Goal: Task Accomplishment & Management: Complete application form

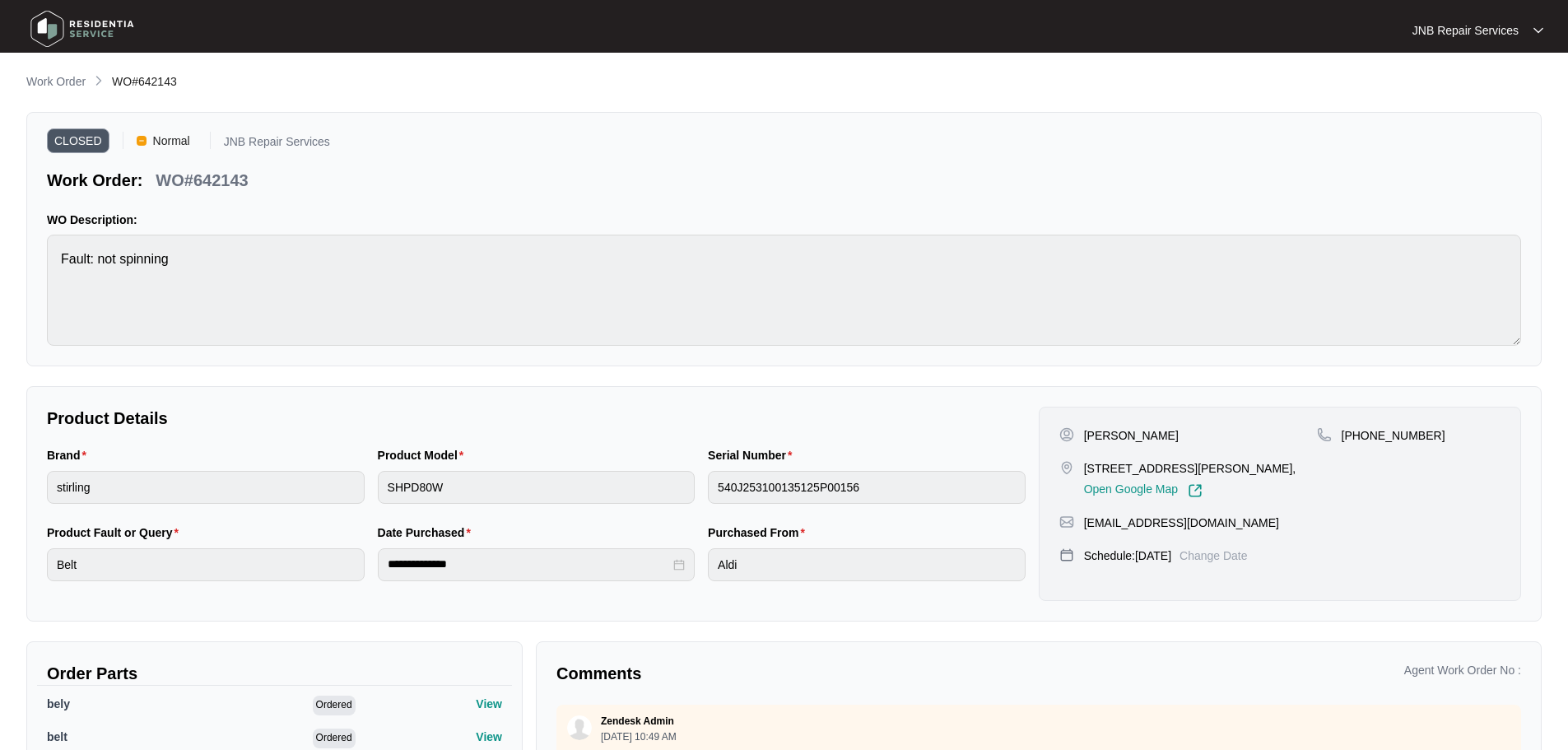
click at [88, 24] on img at bounding box center [82, 28] width 115 height 49
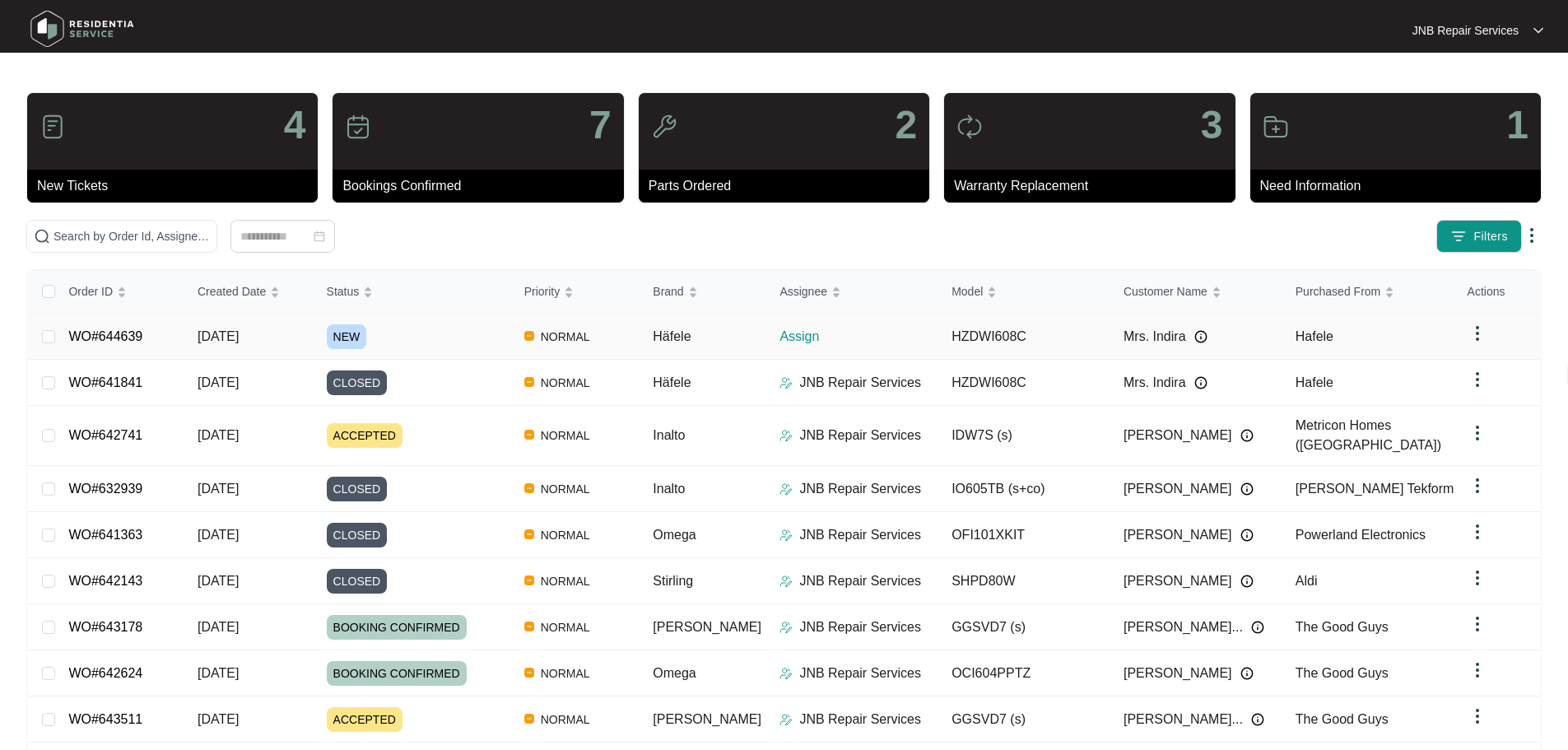
click at [457, 341] on div "NEW" at bounding box center [418, 336] width 184 height 25
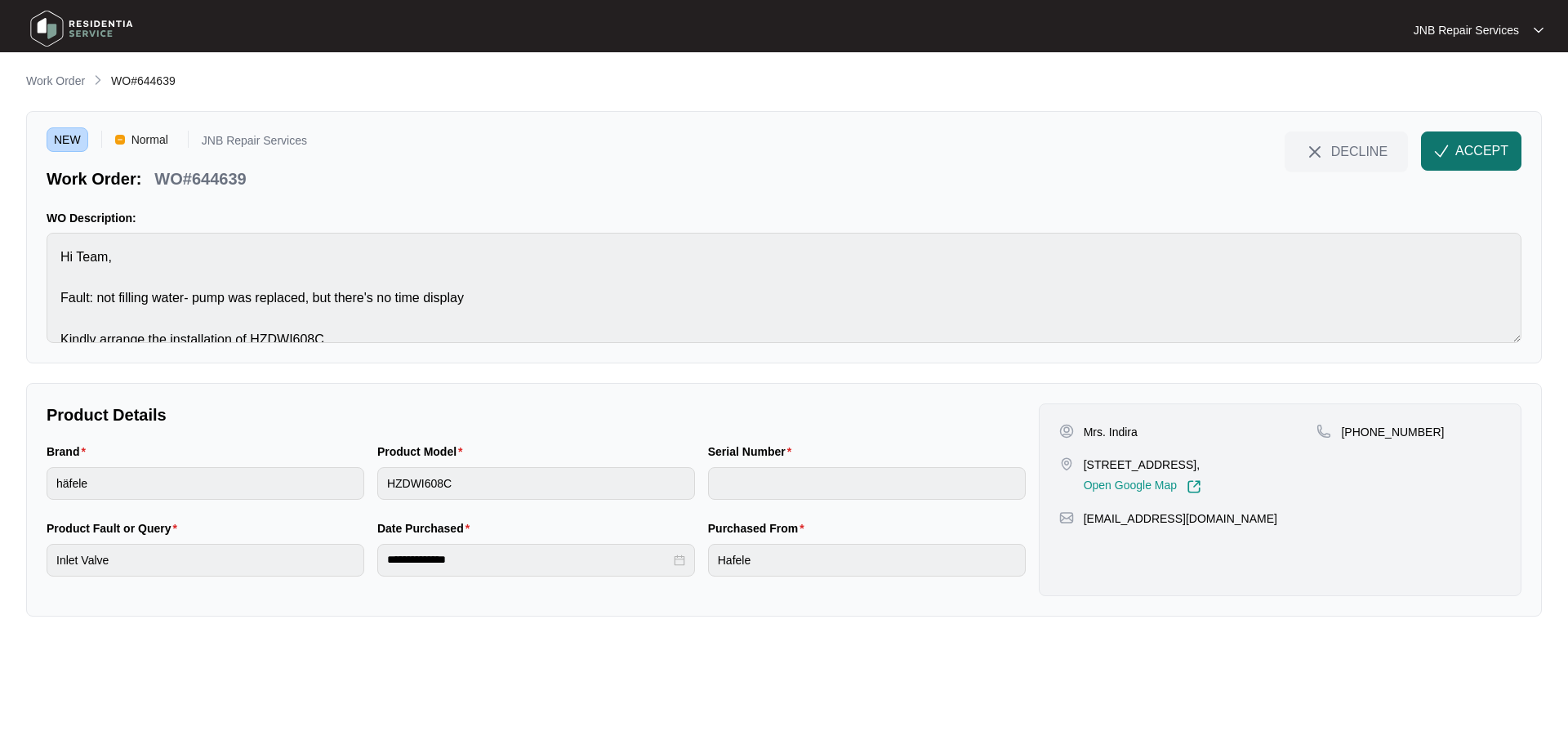
click at [1477, 147] on span "ACCEPT" at bounding box center [1482, 152] width 53 height 20
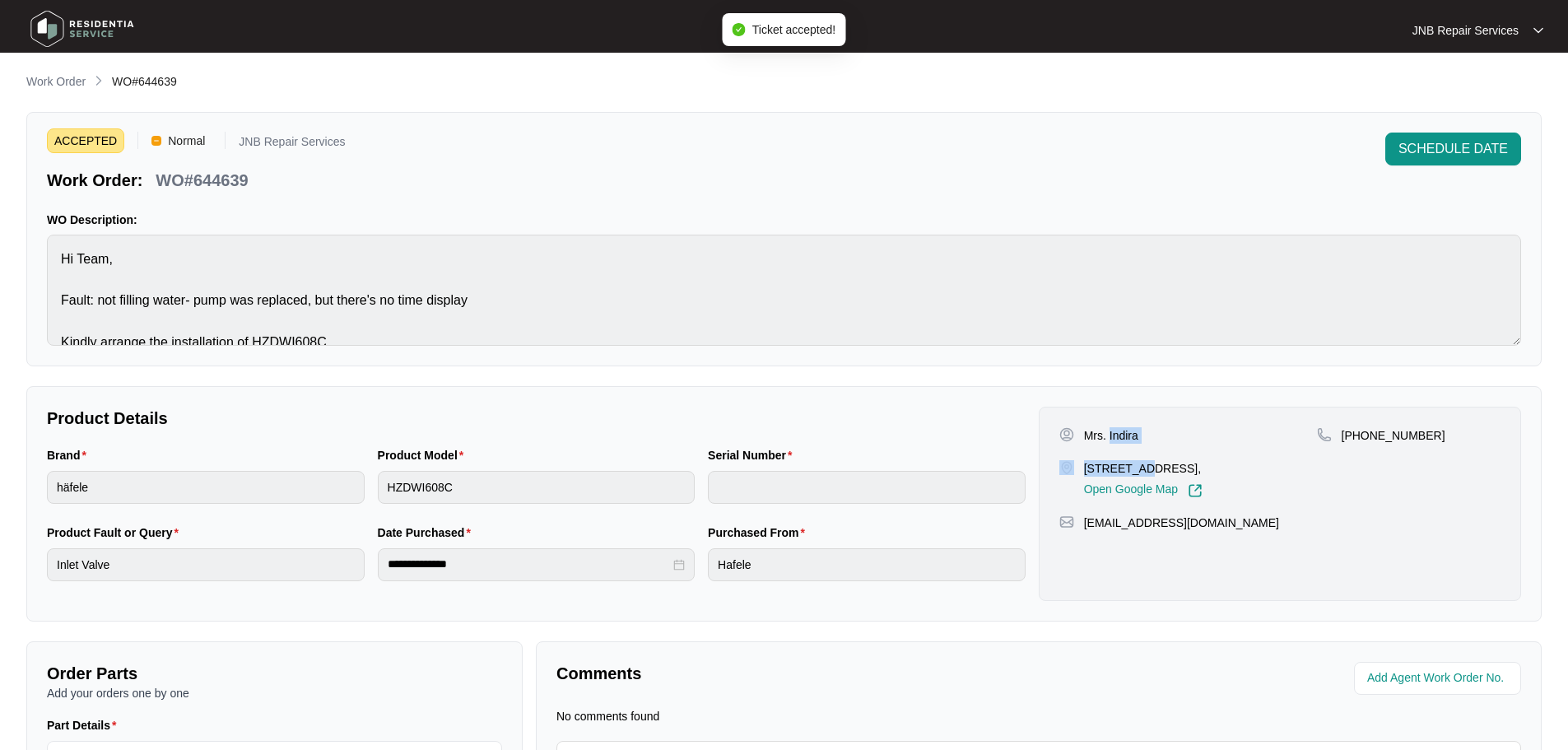
drag, startPoint x: 1108, startPoint y: 434, endPoint x: 1141, endPoint y: 444, distance: 34.5
click at [1141, 444] on div "Mrs. Indira [STREET_ADDRESS], Open Google Map" at bounding box center [1187, 462] width 257 height 71
click at [1138, 436] on div "Mrs. Indira" at bounding box center [1187, 436] width 257 height 16
drag, startPoint x: 1109, startPoint y: 434, endPoint x: 1144, endPoint y: 443, distance: 36.1
click at [1144, 443] on div "Mrs. Indira" at bounding box center [1187, 436] width 257 height 16
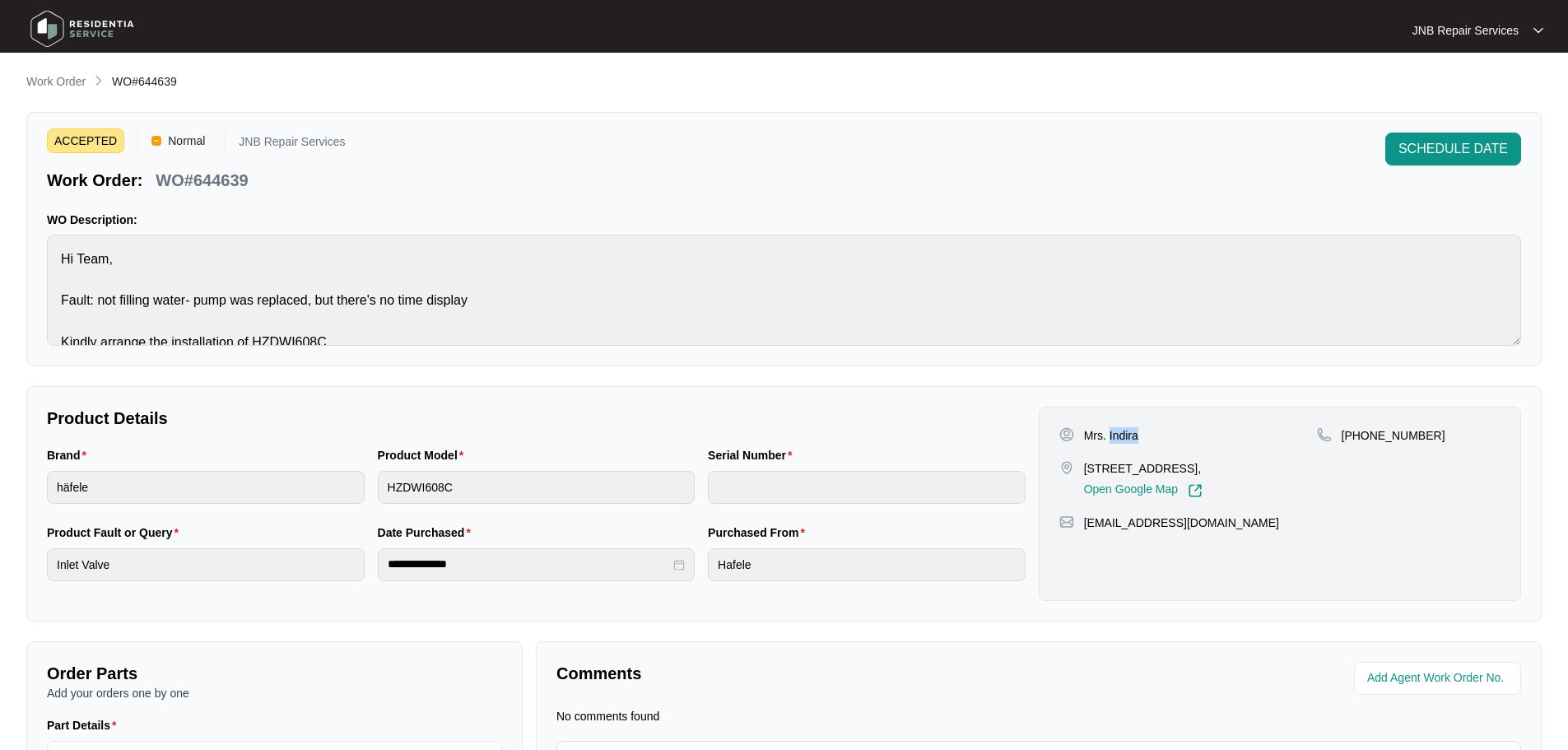
click at [1144, 443] on div "Mrs. Indira" at bounding box center [1187, 436] width 257 height 16
click at [1128, 437] on p "Mrs. Indira" at bounding box center [1110, 436] width 54 height 16
copy p "Indira"
drag, startPoint x: 1083, startPoint y: 468, endPoint x: 1119, endPoint y: 479, distance: 37.6
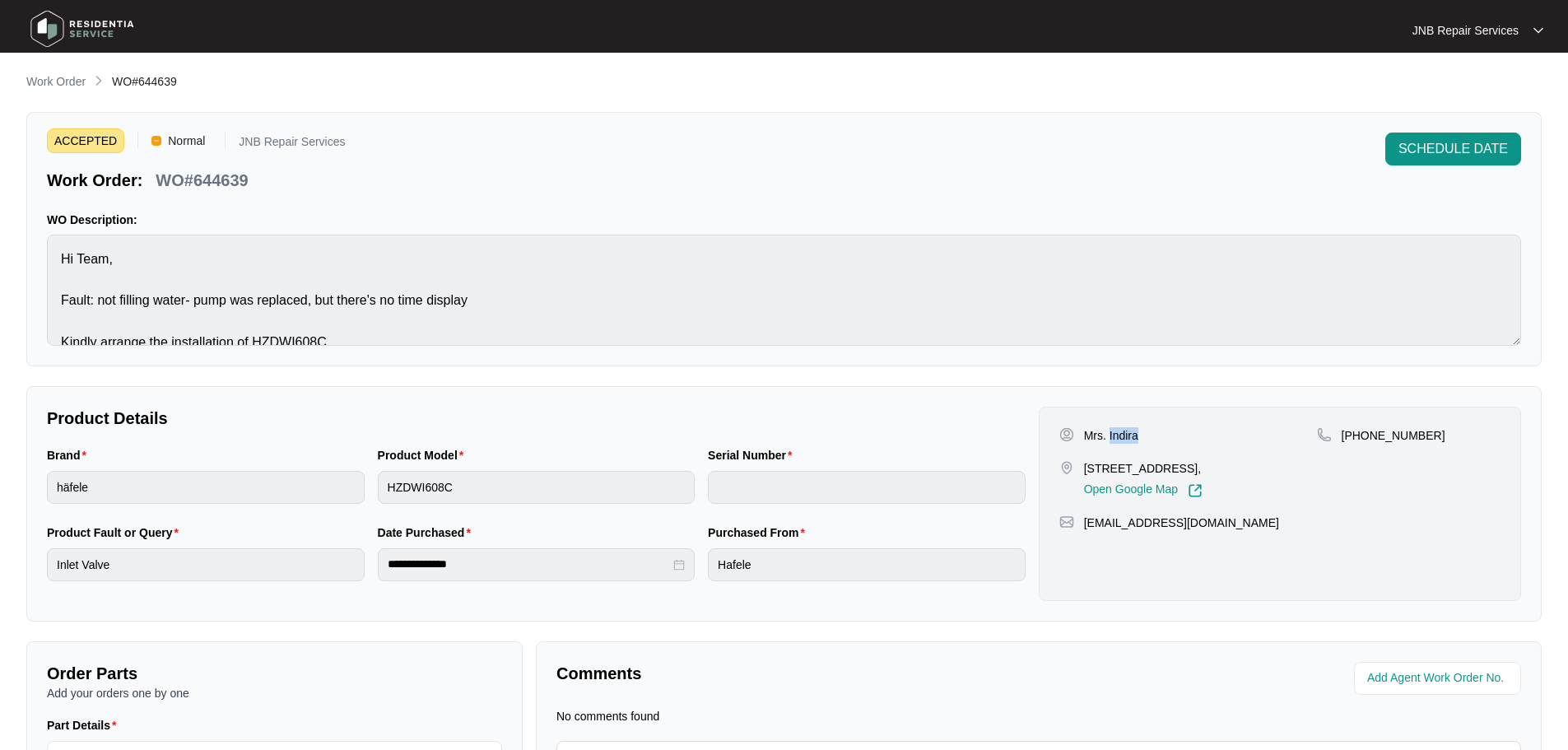
click at [1119, 477] on p "[STREET_ADDRESS]," at bounding box center [1142, 469] width 118 height 16
copy p "[STREET_ADDRESS],"
drag, startPoint x: 1358, startPoint y: 435, endPoint x: 1394, endPoint y: 365, distance: 78.7
click at [1417, 436] on p "[PHONE_NUMBER]" at bounding box center [1393, 436] width 103 height 16
copy p "423615340"
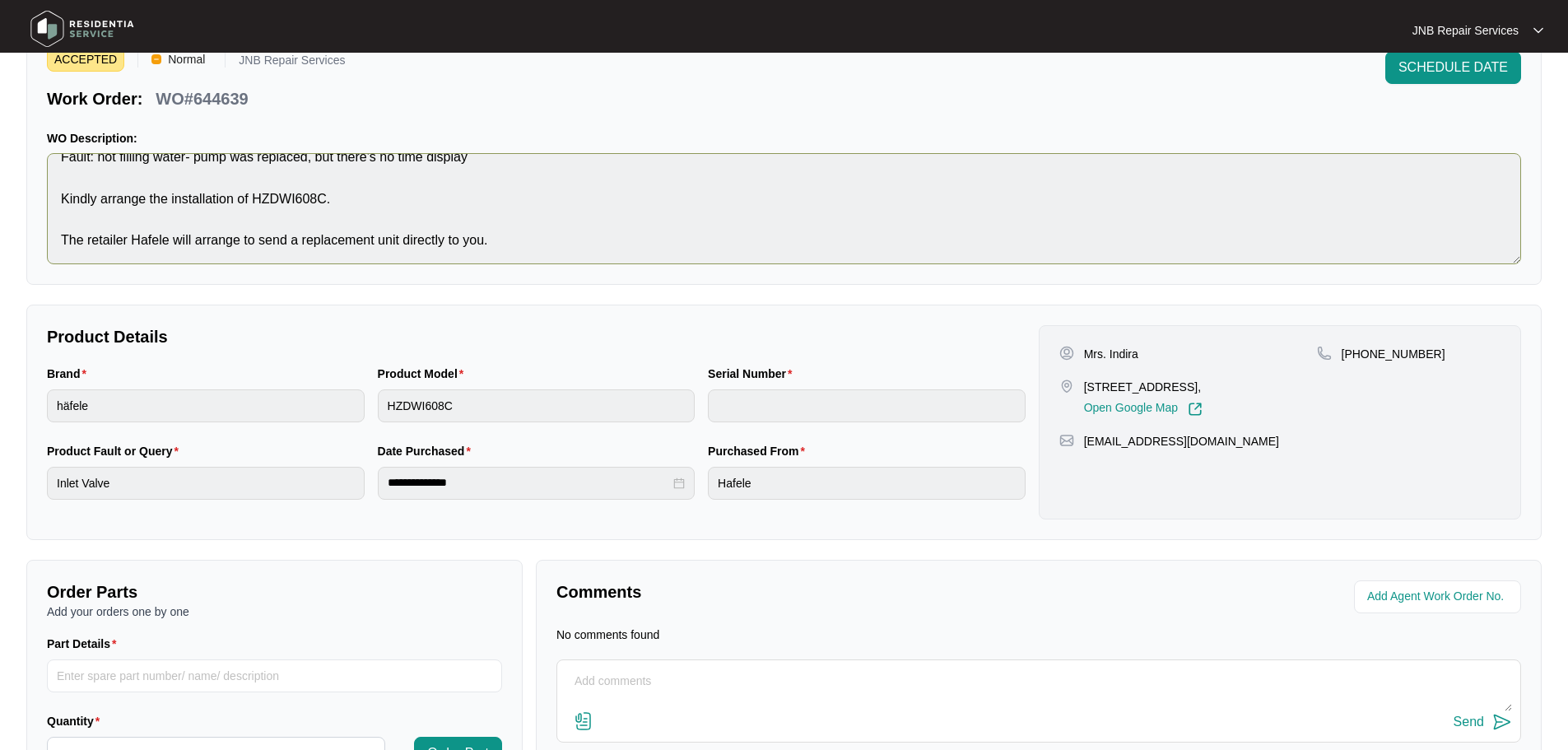
scroll to position [82, 0]
click at [93, 23] on img at bounding box center [82, 28] width 115 height 49
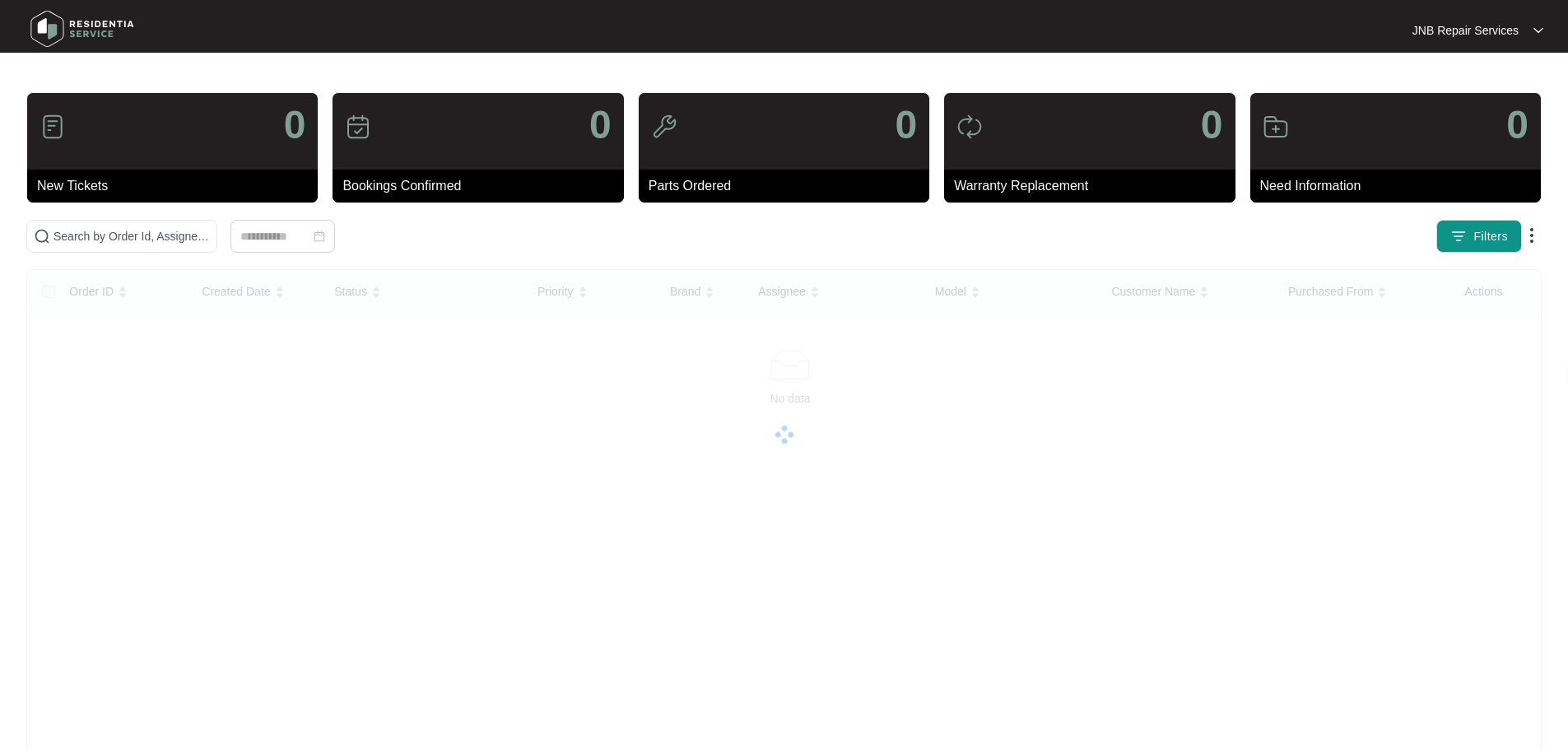
click at [93, 23] on img at bounding box center [82, 28] width 115 height 49
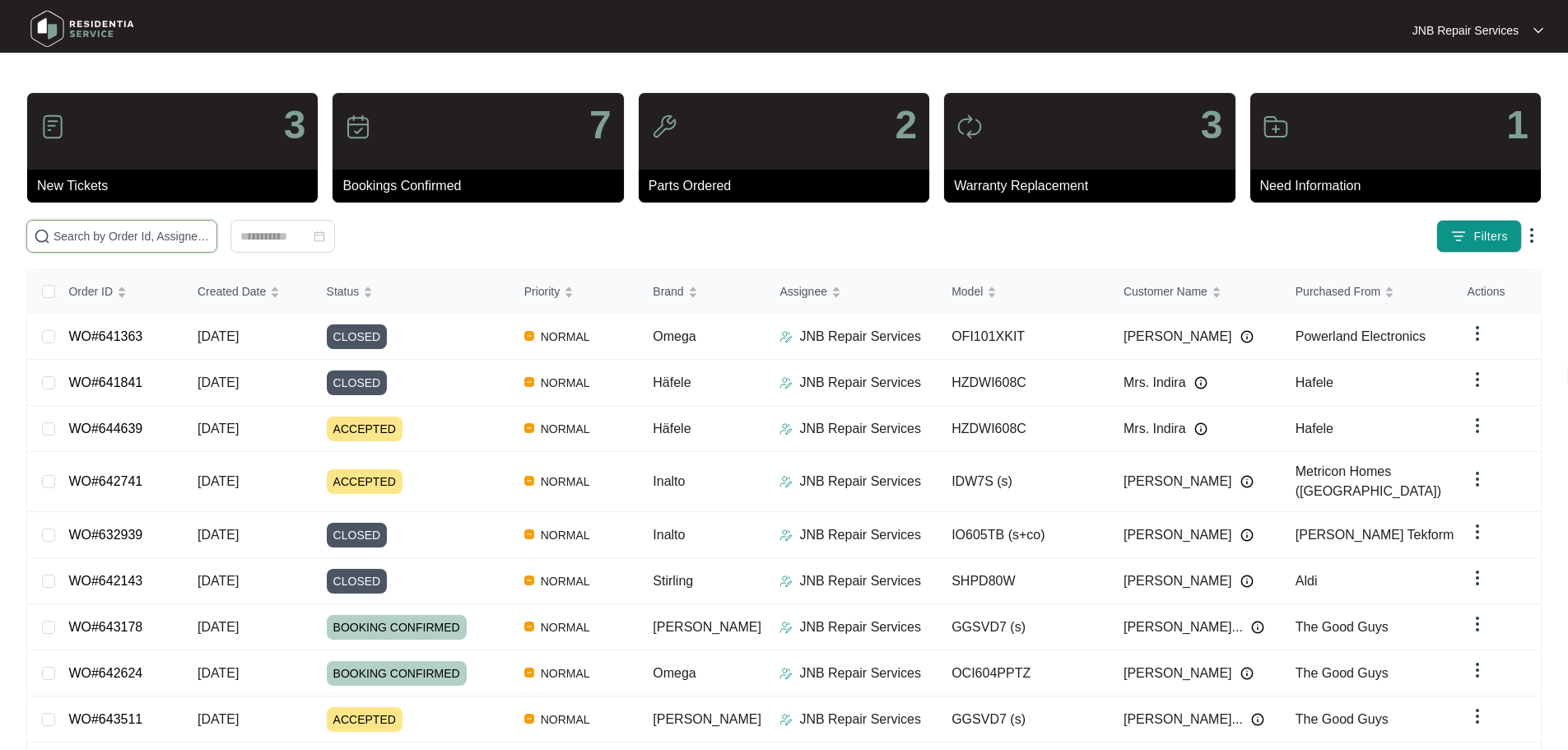
click at [210, 236] on input "text" at bounding box center [131, 236] width 157 height 18
paste input "643178"
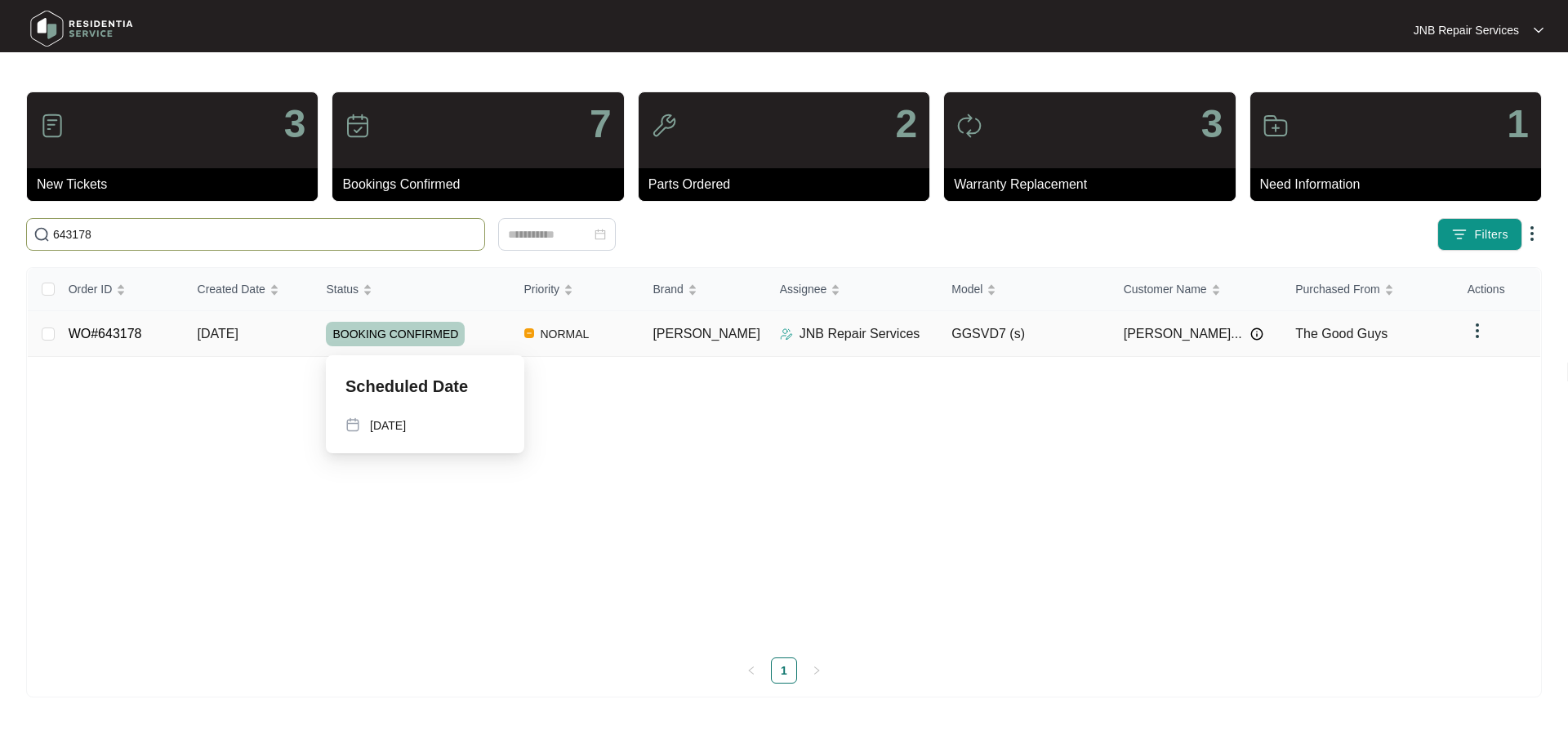
type input "643178"
click at [507, 344] on div "BOOKING CONFIRMED" at bounding box center [418, 333] width 184 height 25
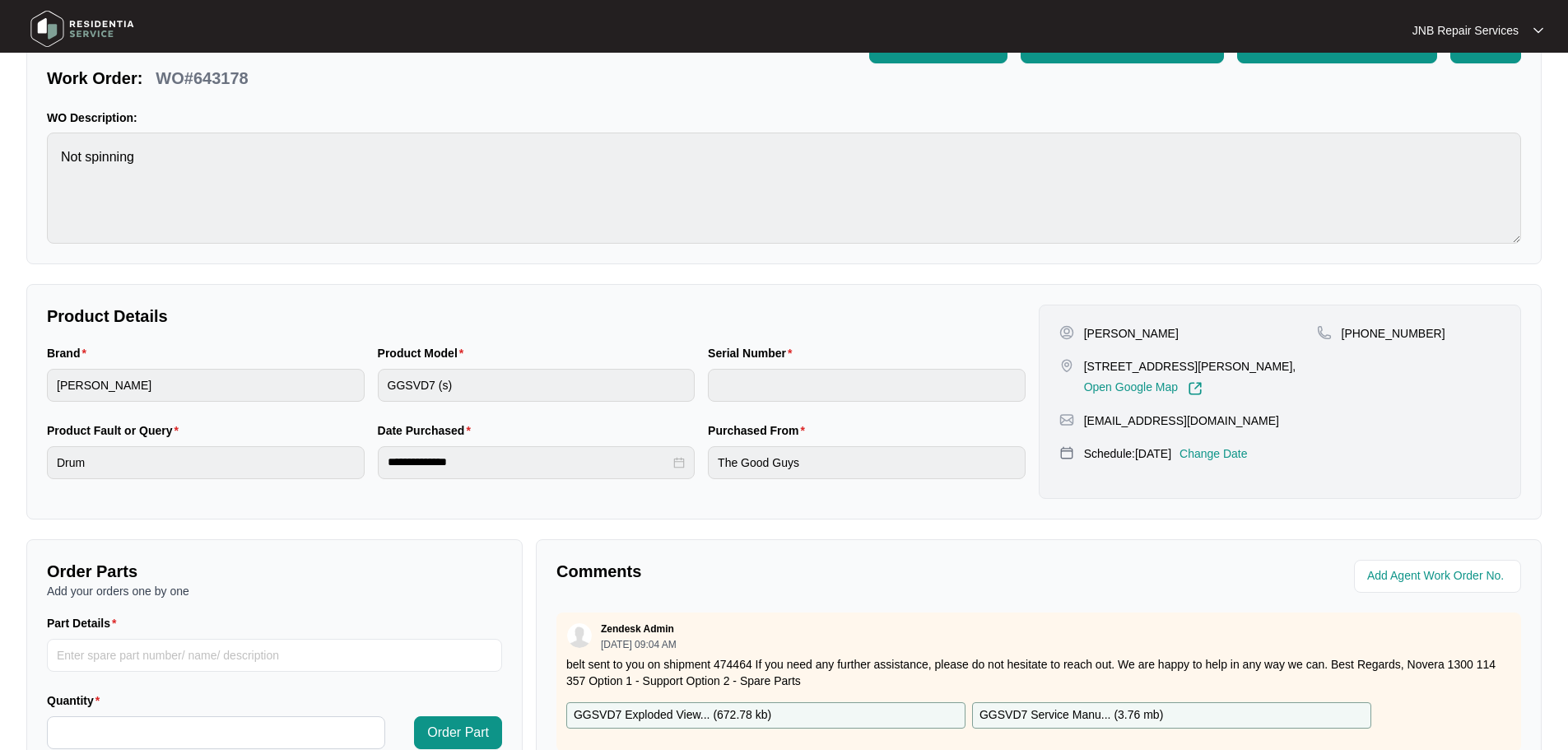
scroll to position [342, 0]
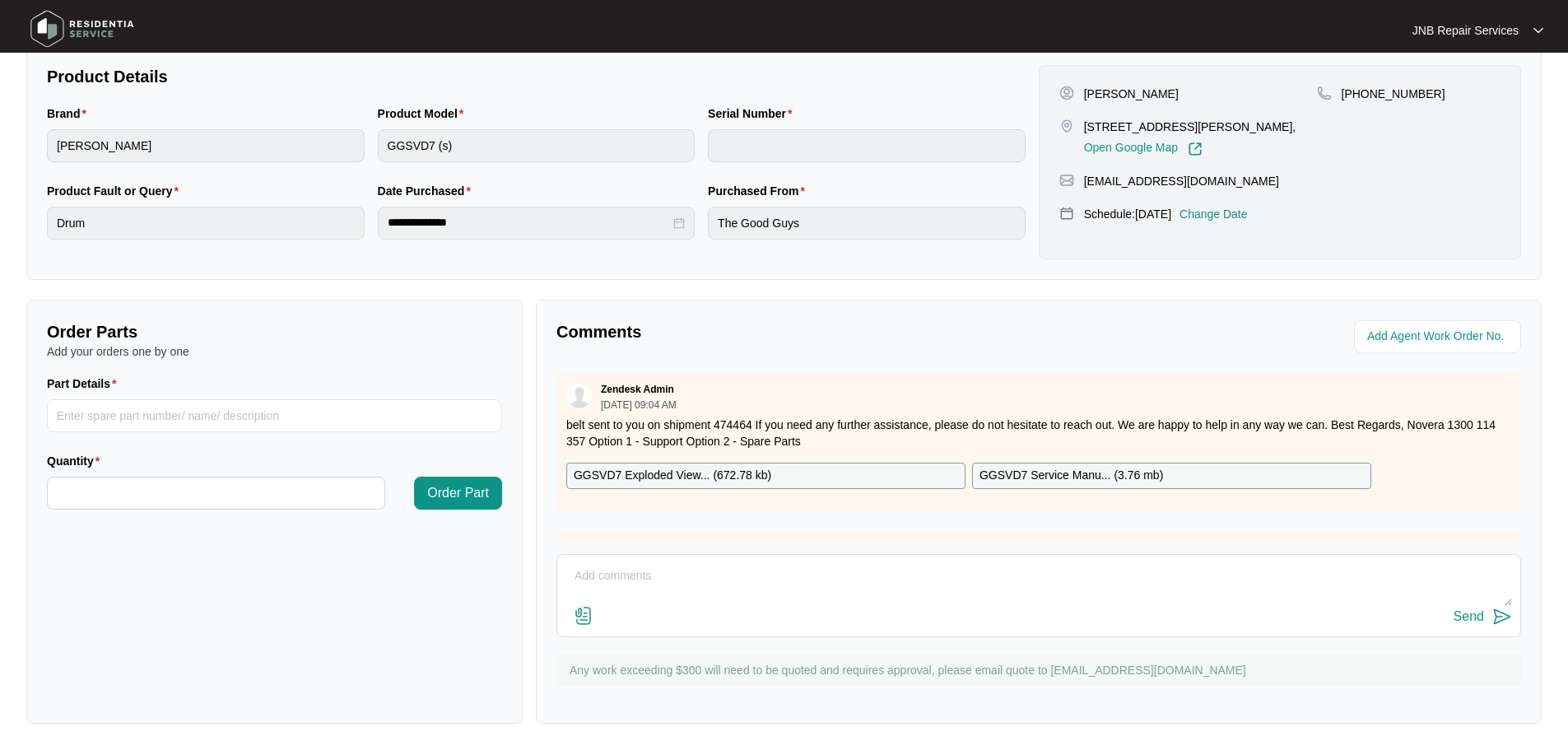
click at [717, 582] on textarea at bounding box center [1039, 584] width 946 height 43
paste textarea "24/09 [PERSON_NAME]. Complained the dryer does not spin. Checked belt was torn,…"
type textarea "24/09 [PERSON_NAME]. Complained the dryer does not spin. Checked belt was torn,…"
click at [1493, 616] on img at bounding box center [1502, 617] width 20 height 20
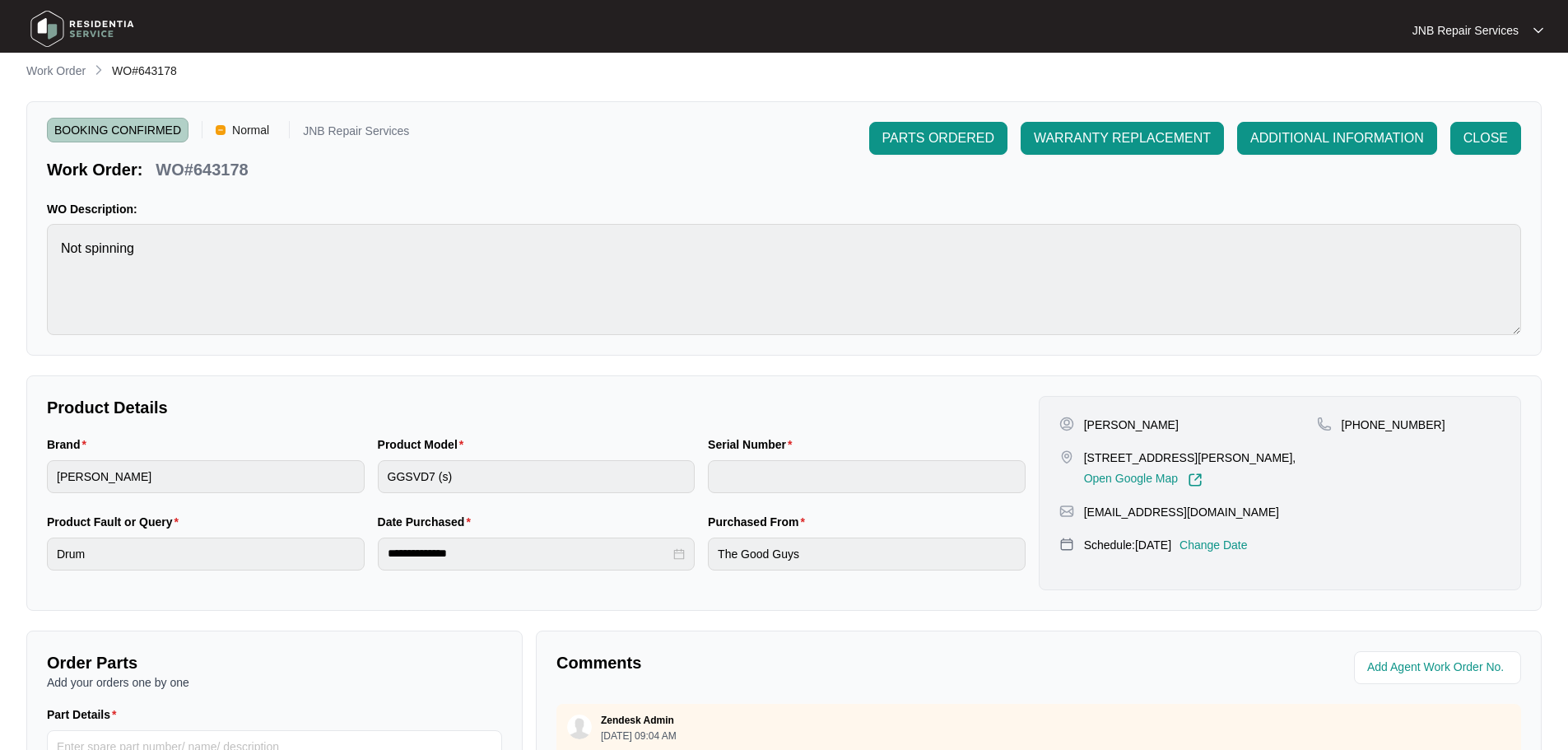
scroll to position [0, 0]
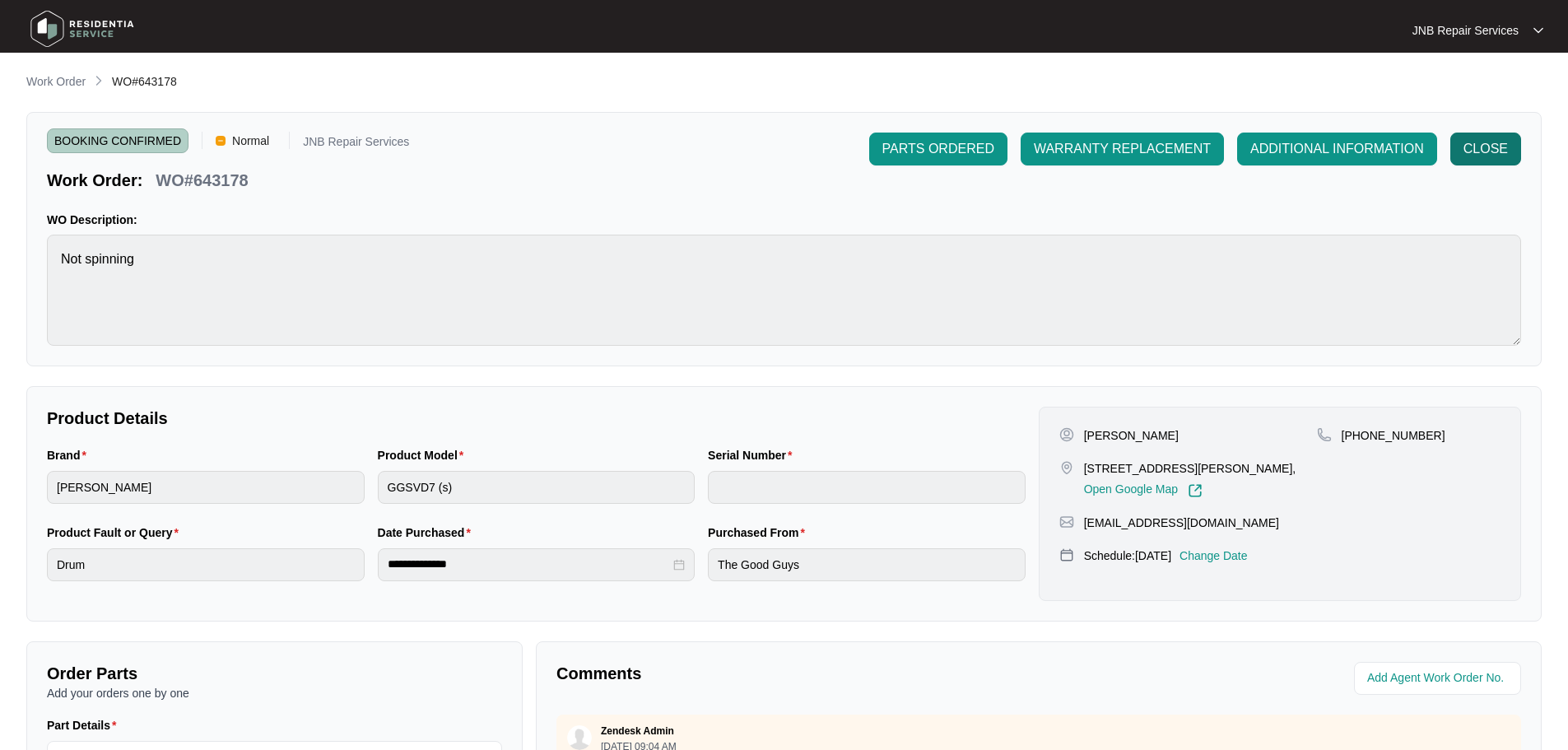
click at [1478, 147] on span "CLOSE" at bounding box center [1486, 149] width 45 height 20
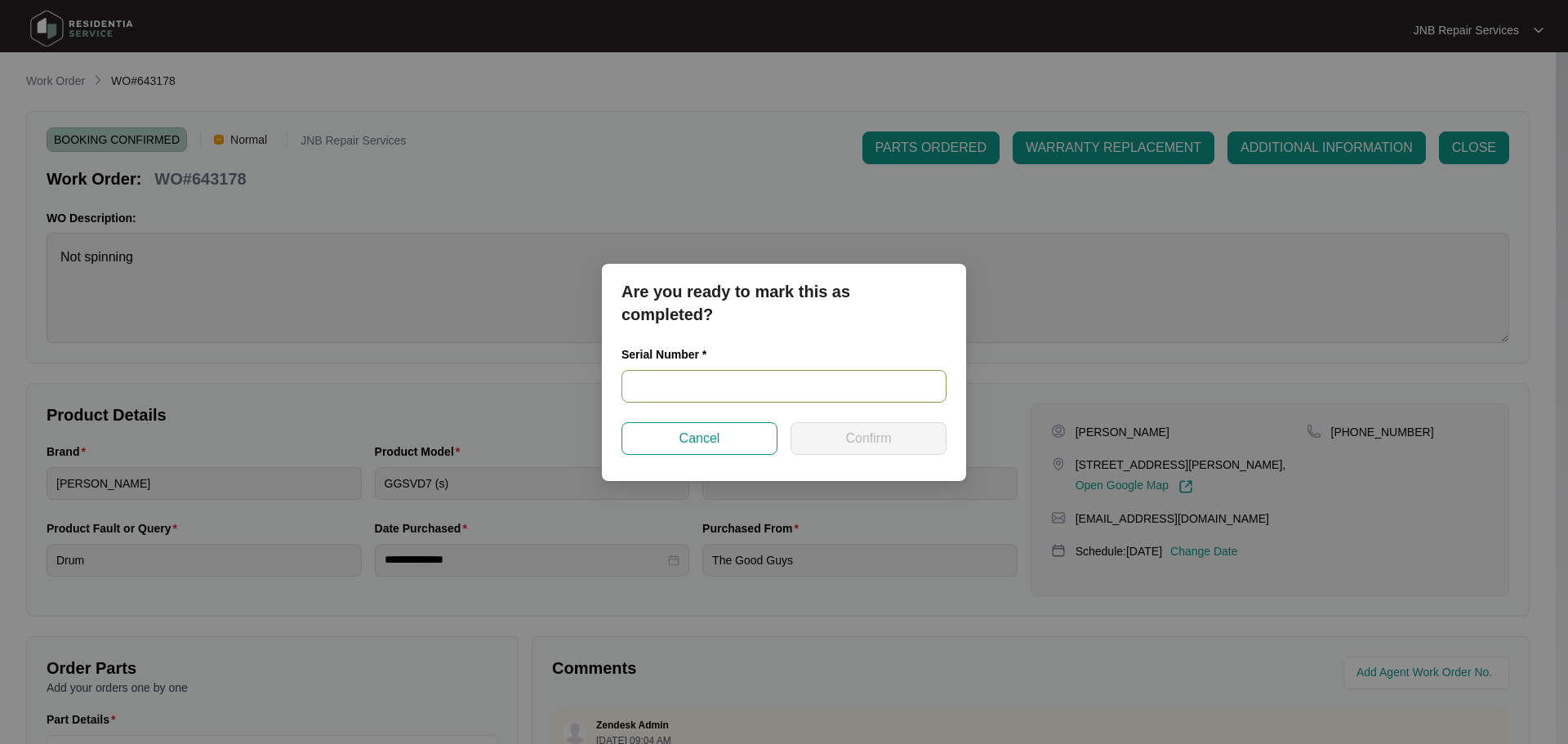
drag, startPoint x: 813, startPoint y: 360, endPoint x: 807, endPoint y: 372, distance: 13.4
click at [811, 362] on div "Serial Number *" at bounding box center [784, 357] width 325 height 25
click at [807, 372] on input "text" at bounding box center [784, 386] width 325 height 33
paste input "541N441050143105L00042"
type input "541N441050143105L00042"
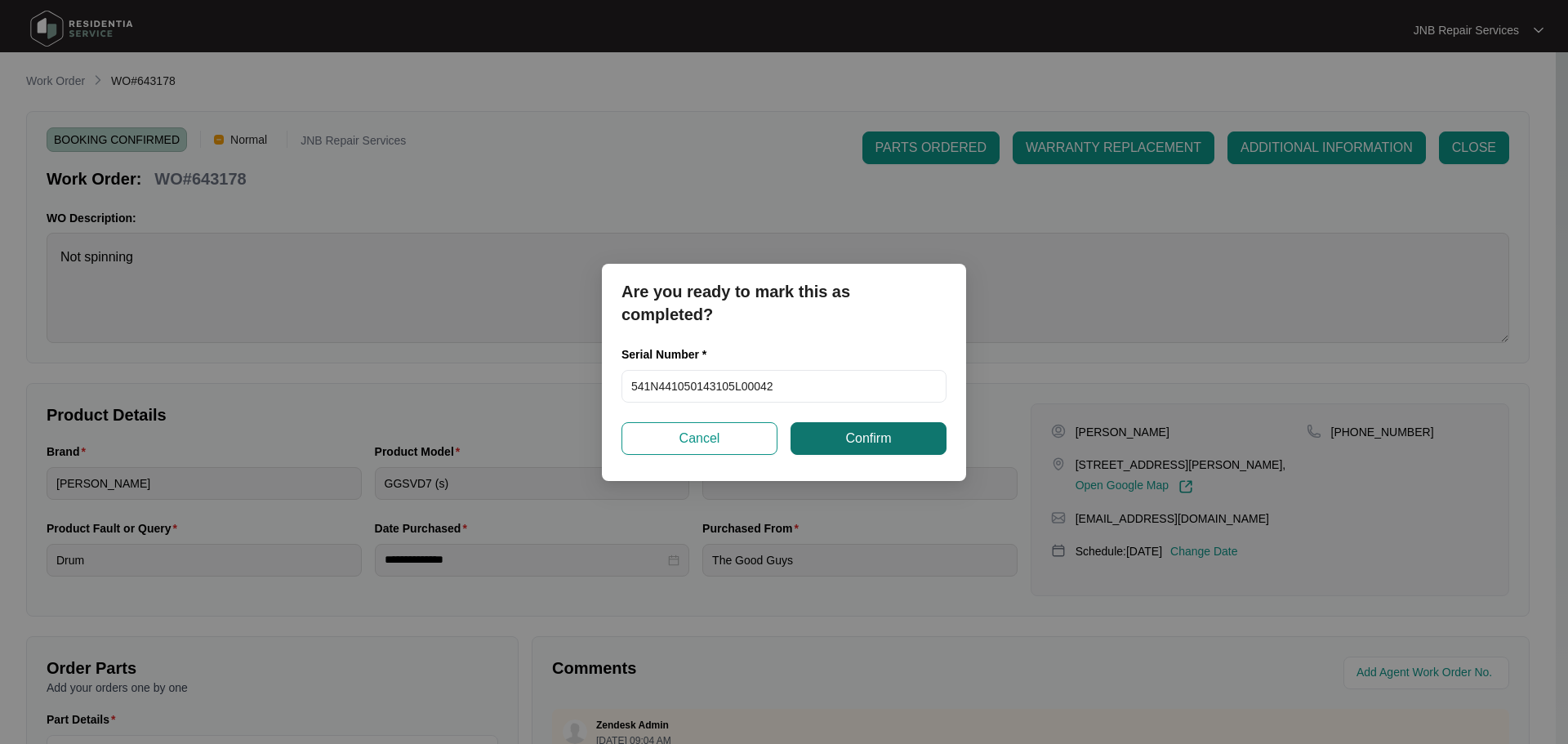
click at [840, 443] on button "Confirm" at bounding box center [868, 439] width 156 height 33
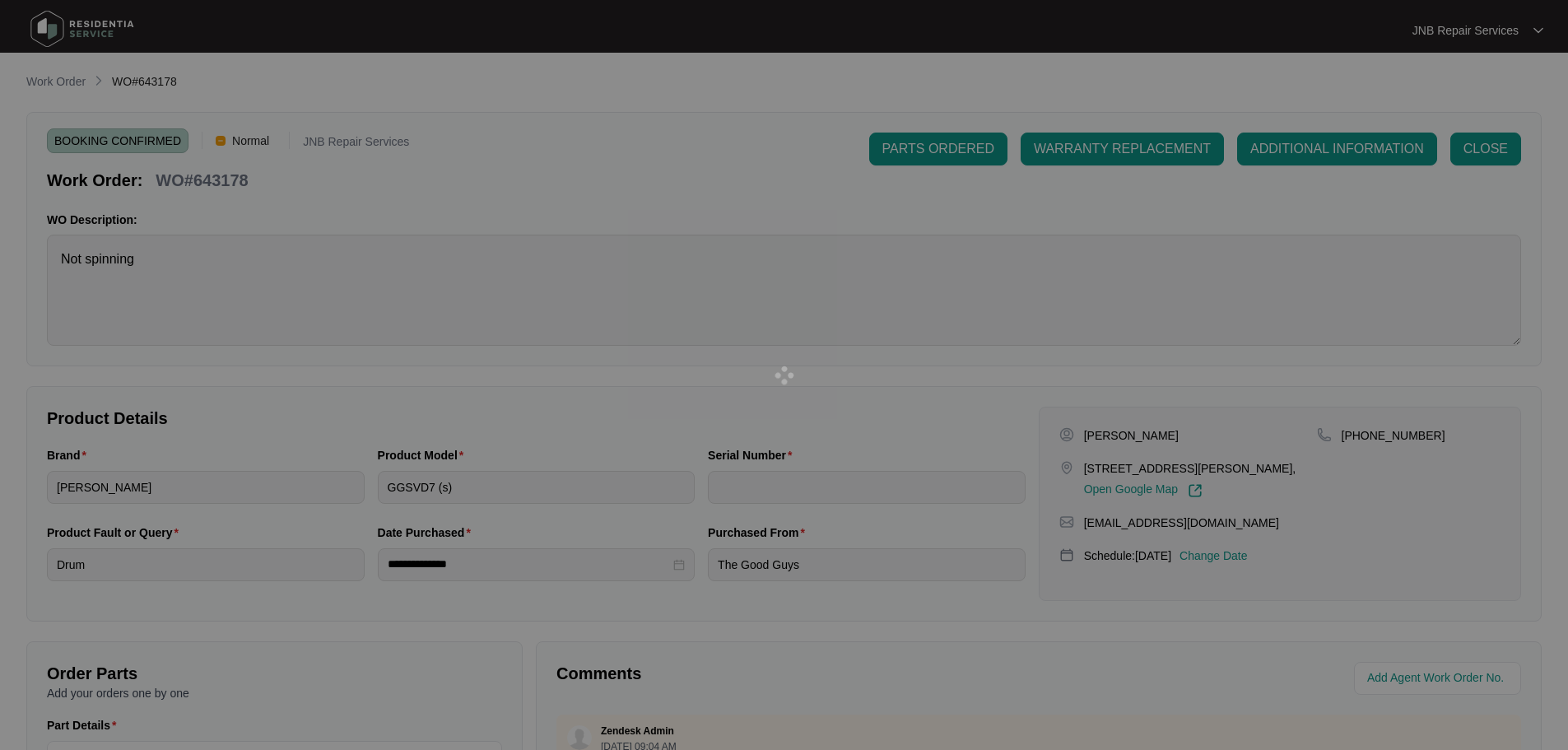
type input "541N441050143105L00042"
